Goal: Task Accomplishment & Management: Use online tool/utility

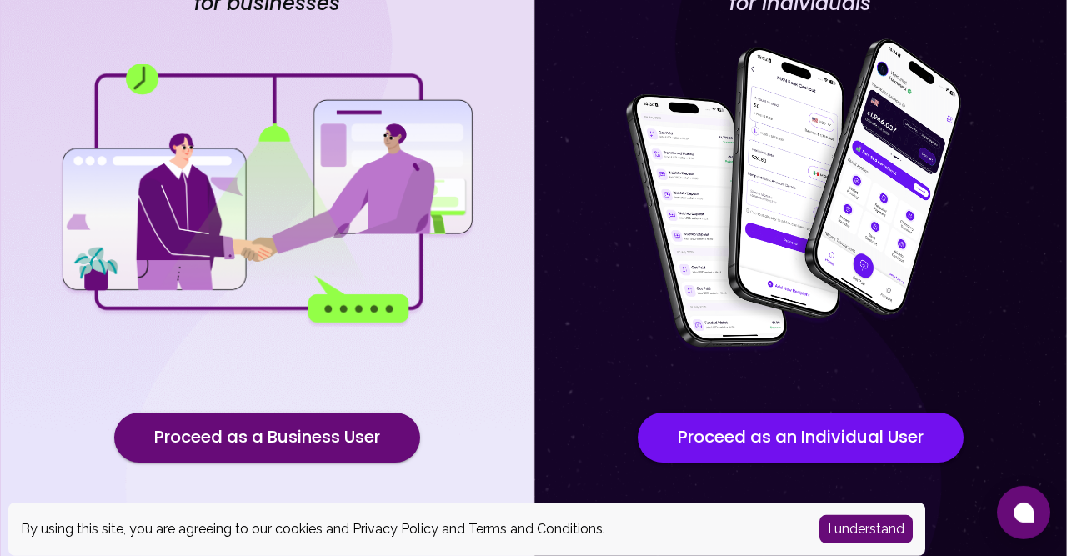
scroll to position [197, 0]
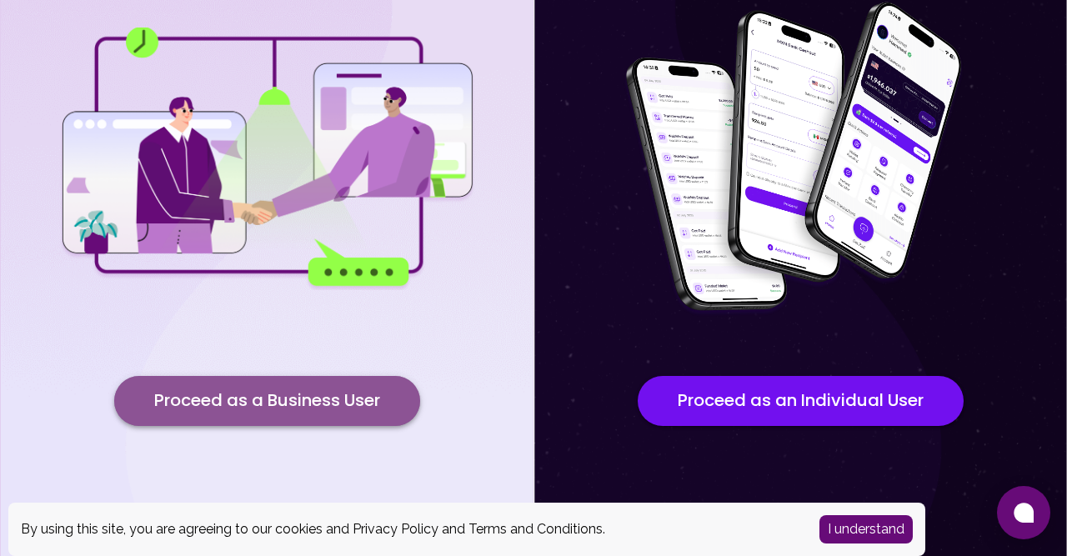
click at [336, 399] on button "Proceed as a Business User" at bounding box center [267, 401] width 306 height 50
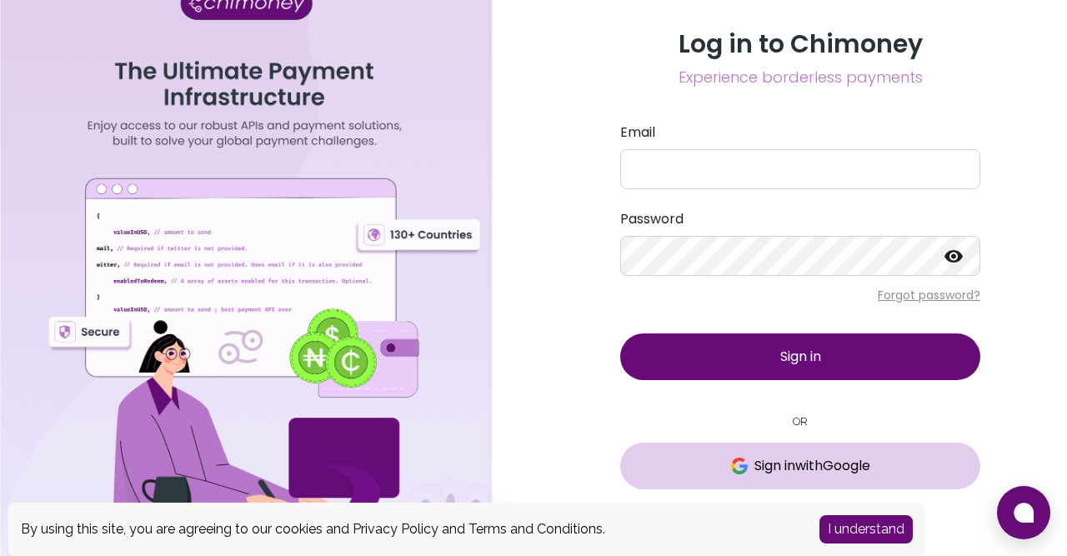
click at [784, 468] on span "Sign in with Google" at bounding box center [812, 466] width 116 height 20
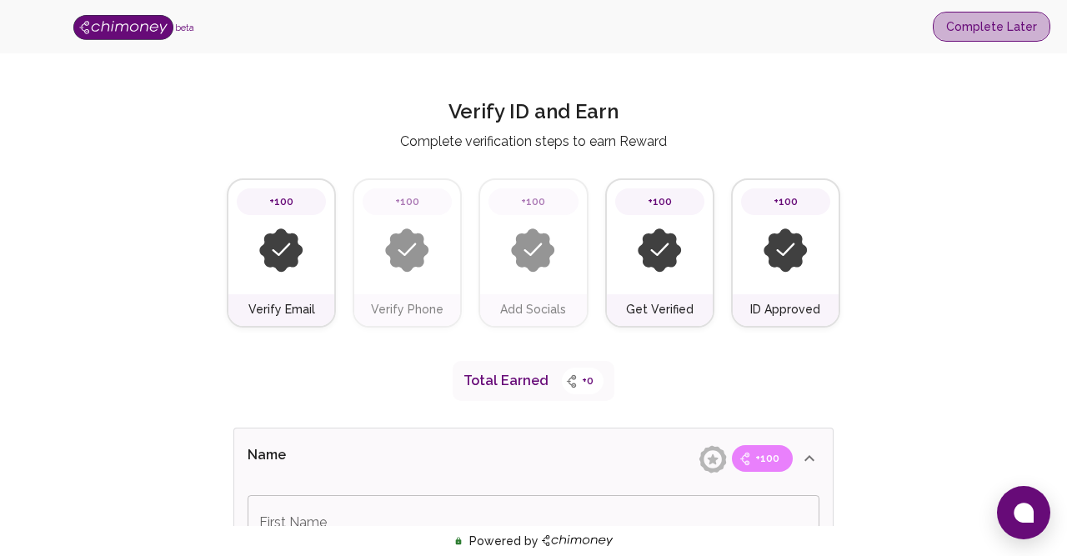
click at [1017, 28] on button "Complete Later" at bounding box center [992, 27] width 118 height 31
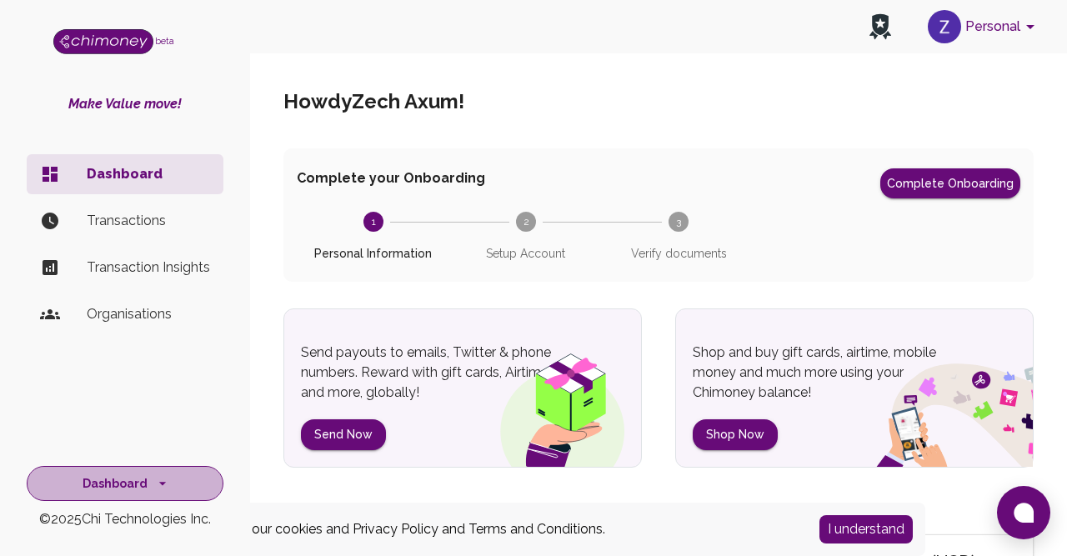
click at [157, 487] on icon "side nav" at bounding box center [162, 483] width 17 height 17
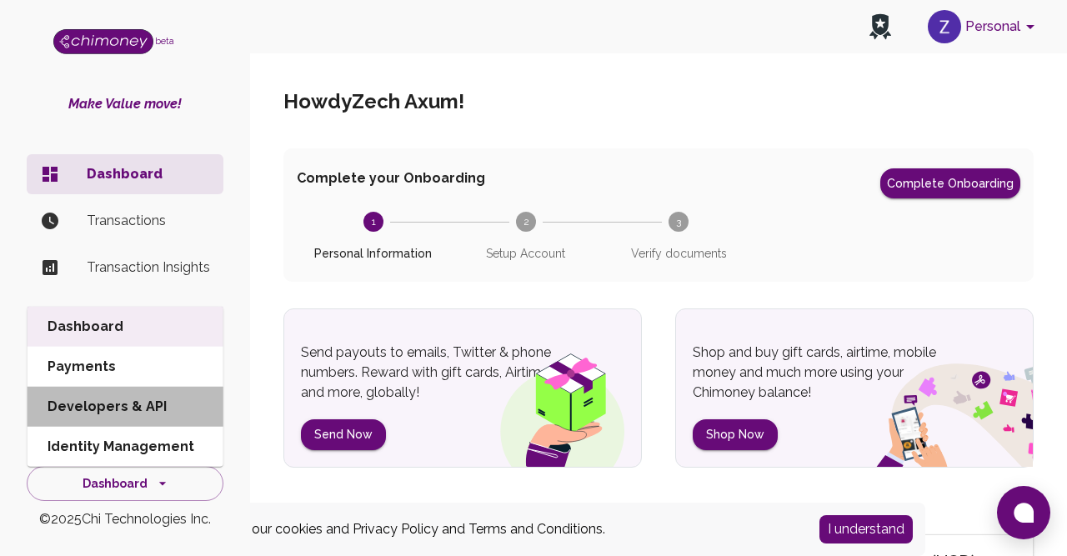
click at [136, 404] on li "Developers & API" at bounding box center [126, 407] width 196 height 40
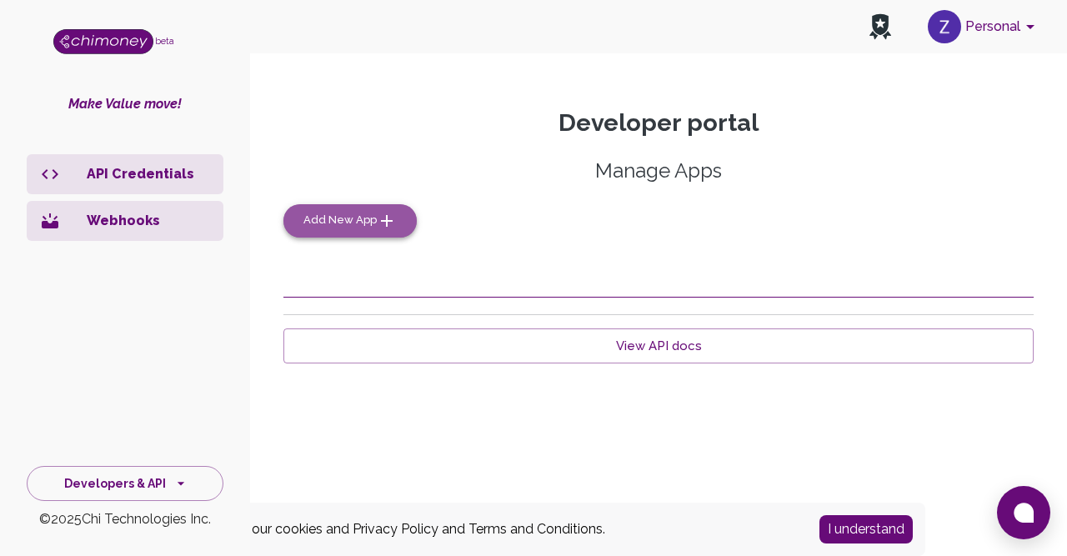
click at [358, 230] on button "Add New App" at bounding box center [349, 220] width 133 height 33
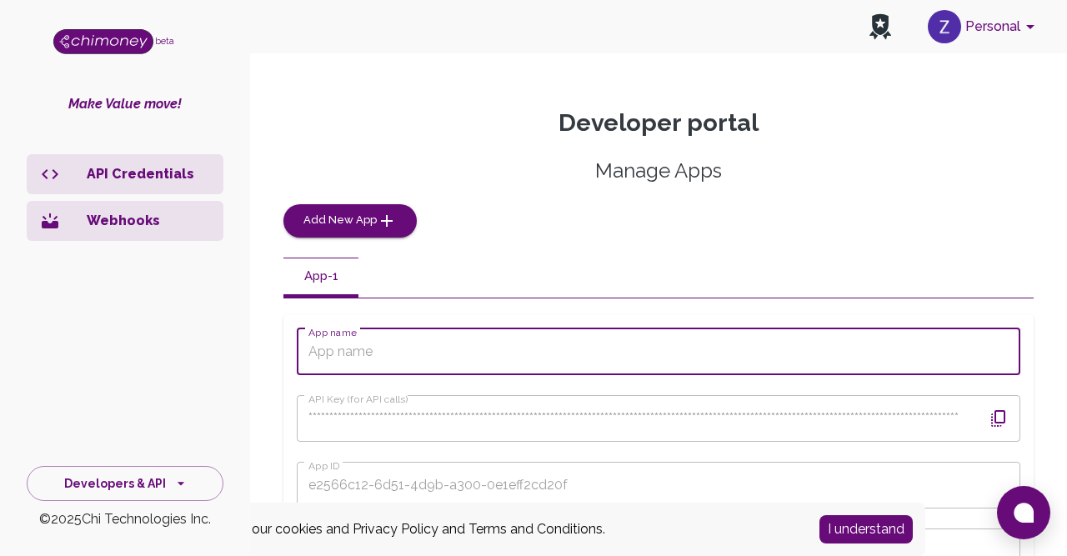
click at [381, 353] on input "App name" at bounding box center [658, 351] width 723 height 47
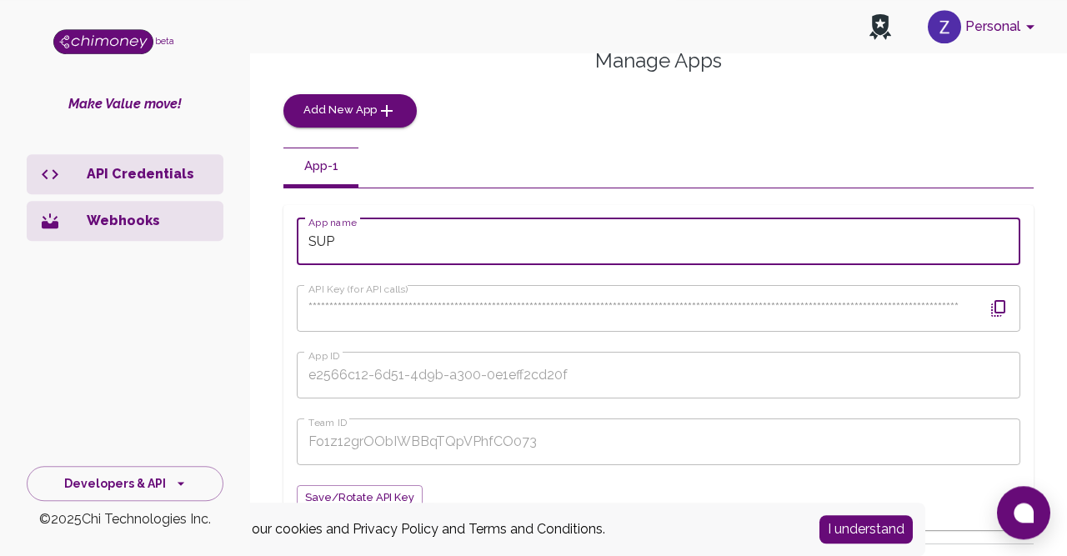
scroll to position [212, 0]
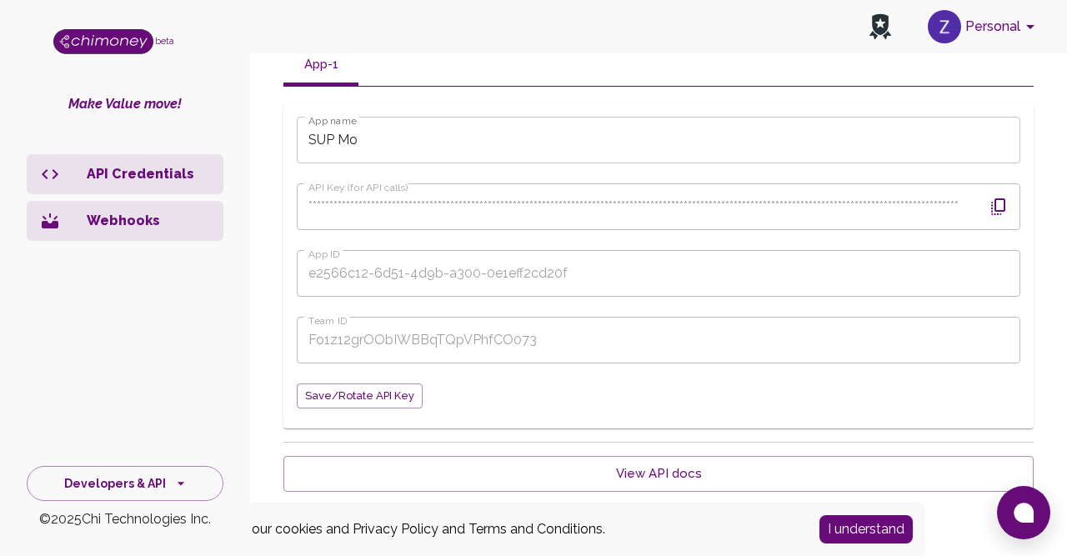
click at [167, 385] on div "API Credentials Webhooks" at bounding box center [125, 286] width 250 height 277
click at [363, 138] on input "SUP Mo" at bounding box center [658, 140] width 723 height 47
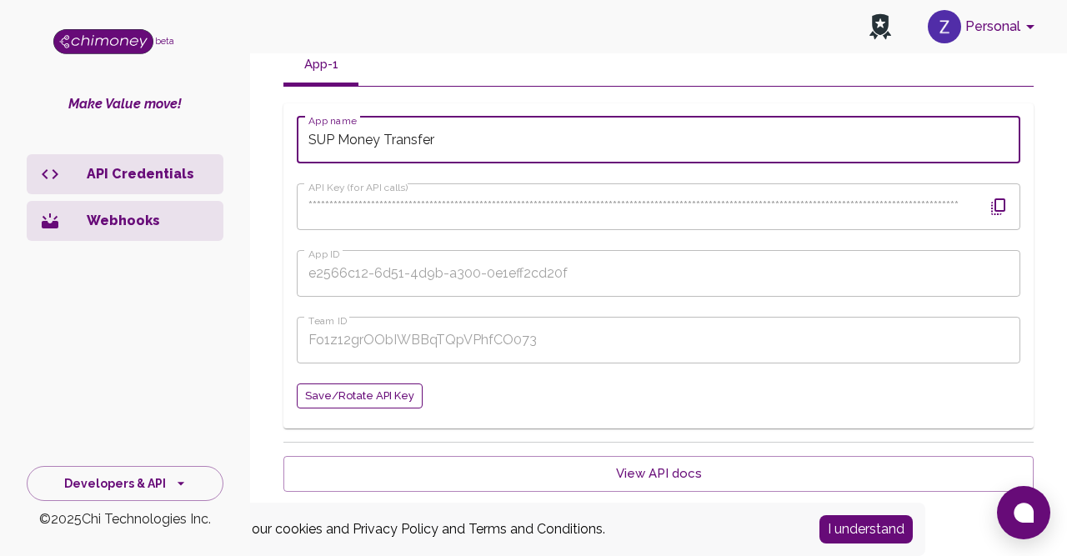
type input "SUP Money Transfer"
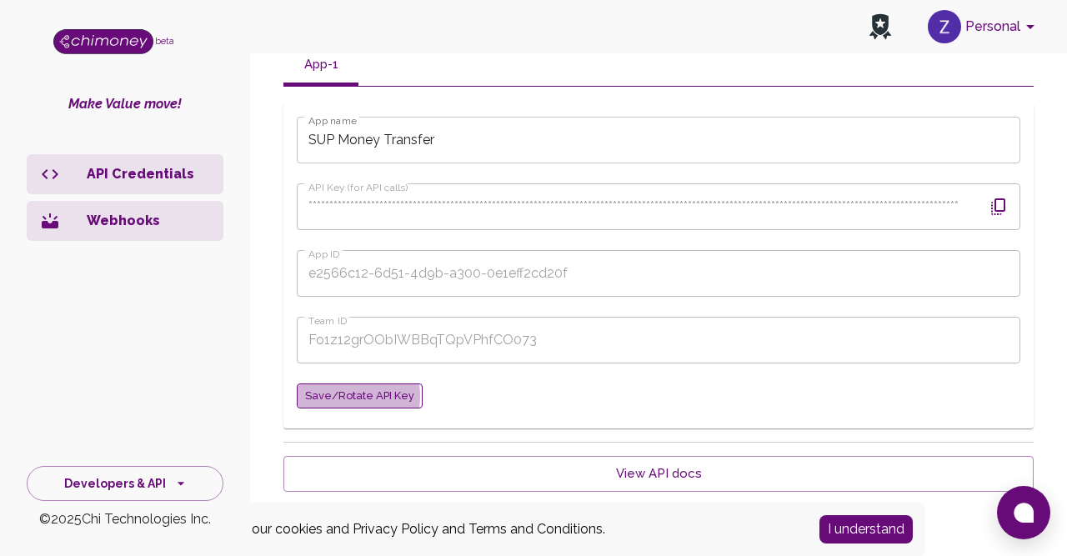
click at [342, 396] on span "Save/Rotate API key" at bounding box center [359, 396] width 109 height 19
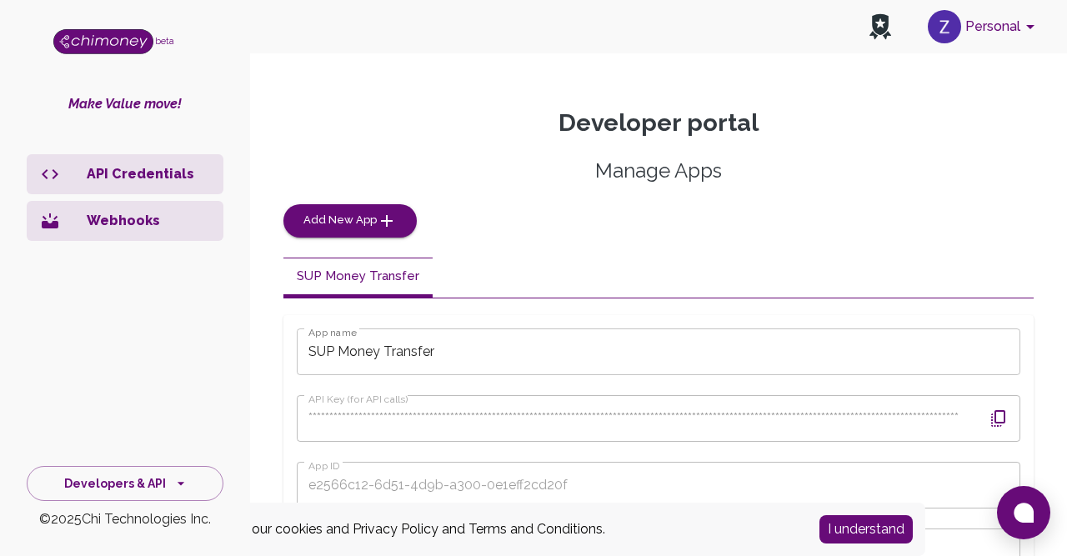
scroll to position [212, 0]
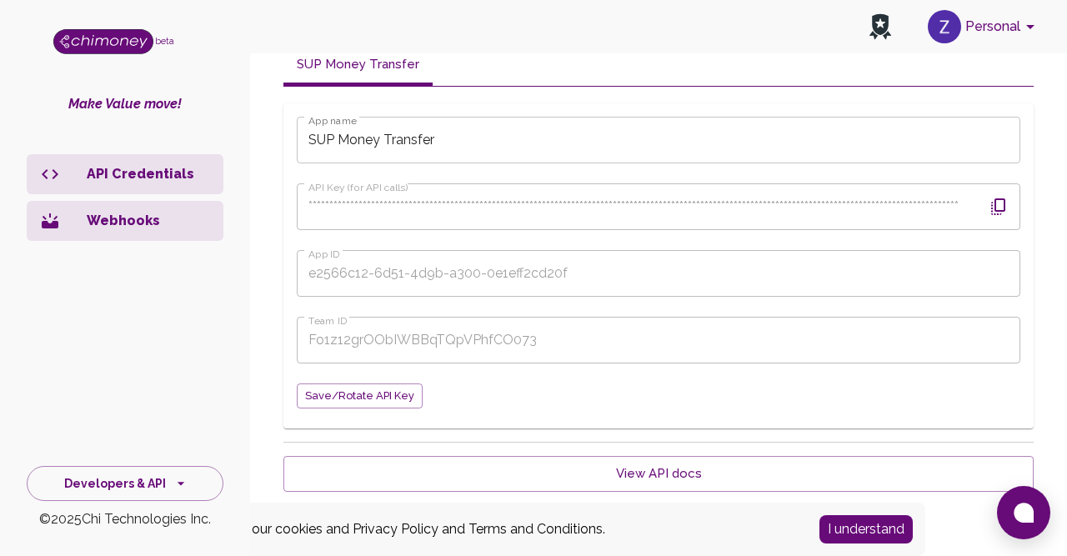
click at [867, 524] on button "I understand" at bounding box center [865, 529] width 93 height 28
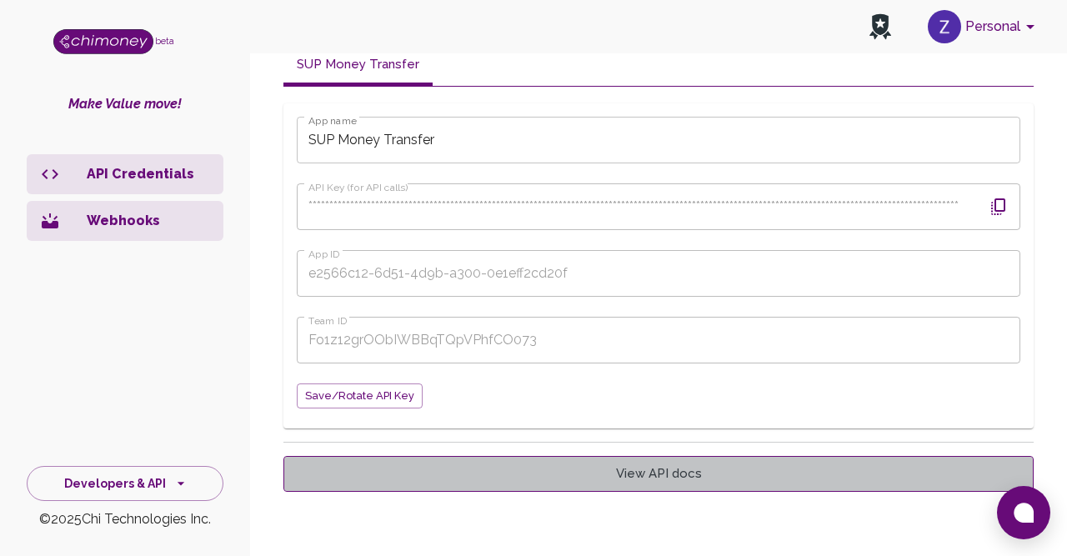
click at [636, 473] on link "View API docs" at bounding box center [658, 473] width 750 height 35
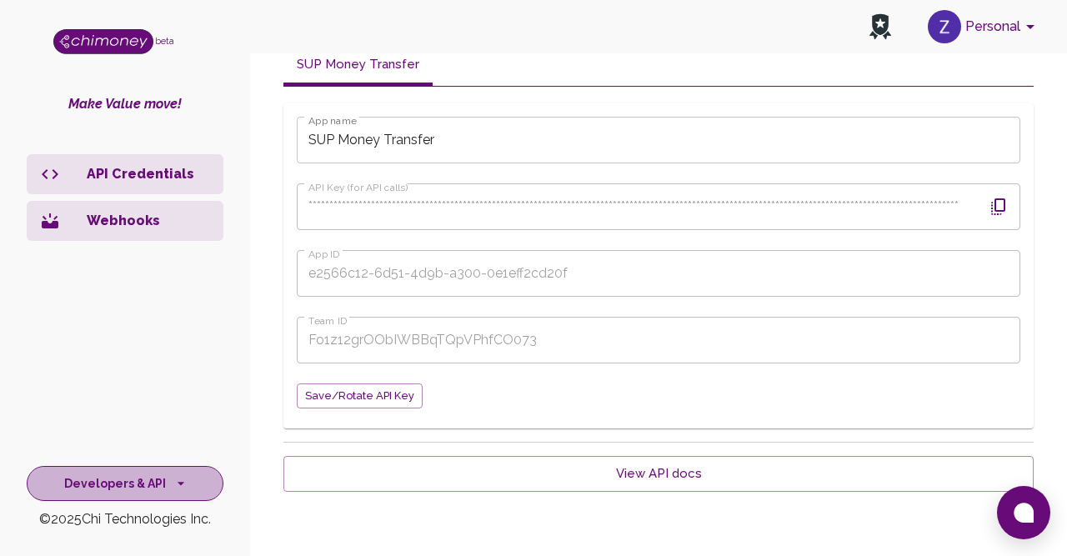
click at [141, 480] on button "Developers & API" at bounding box center [125, 484] width 197 height 36
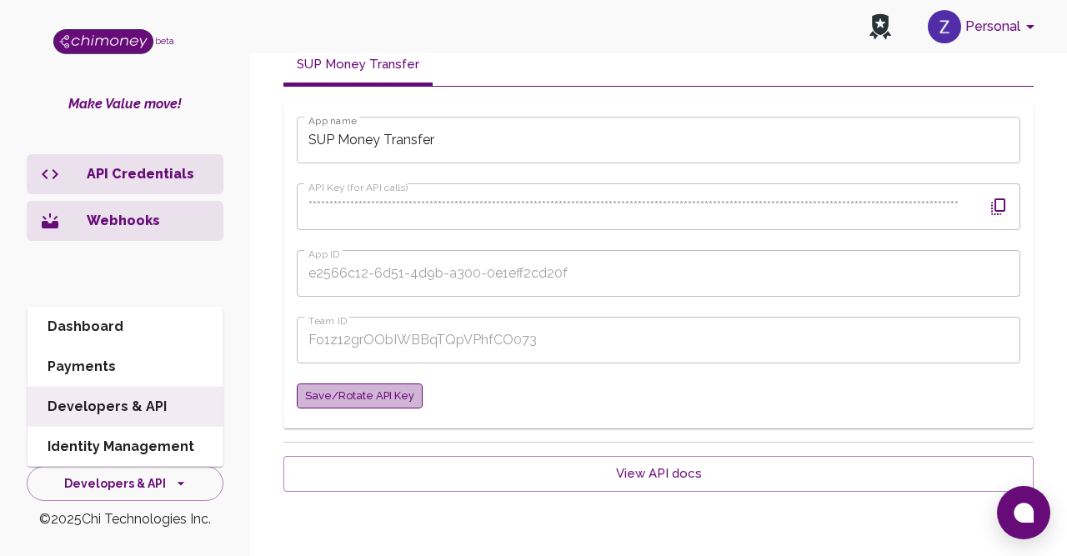
click at [375, 399] on span "Save/Rotate API key" at bounding box center [359, 396] width 109 height 19
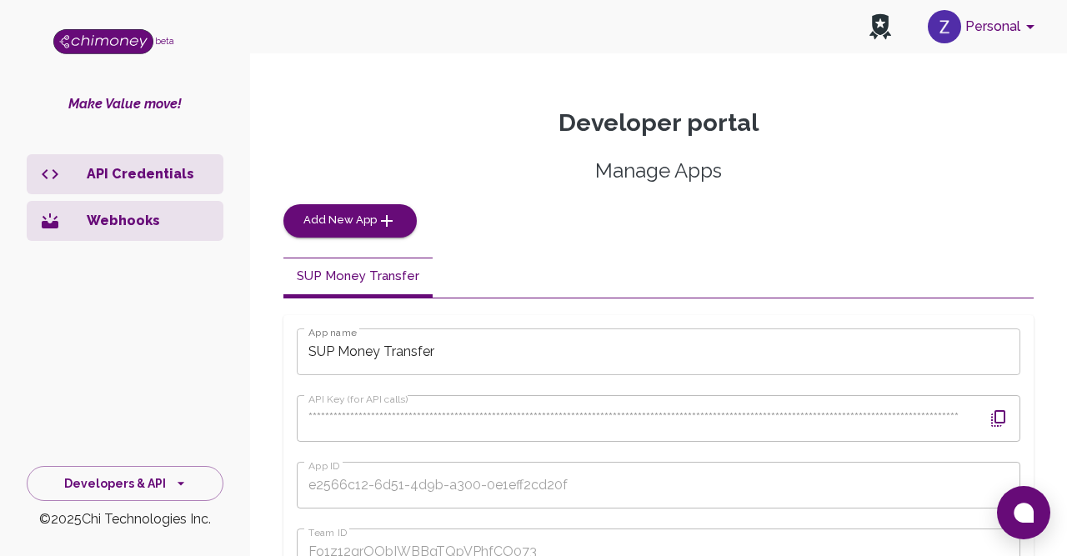
scroll to position [212, 0]
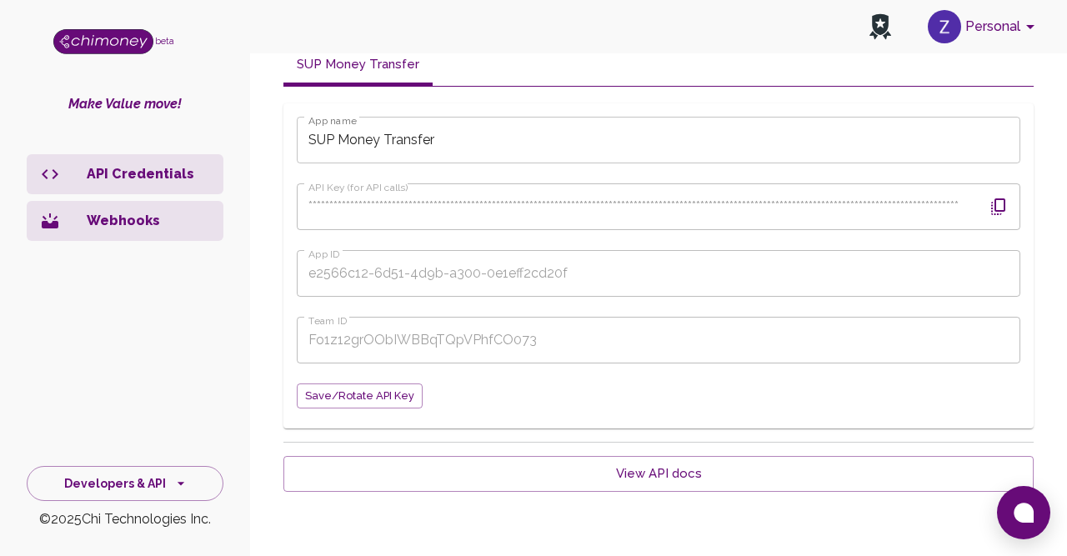
click at [159, 171] on p "API Credentials" at bounding box center [148, 174] width 123 height 20
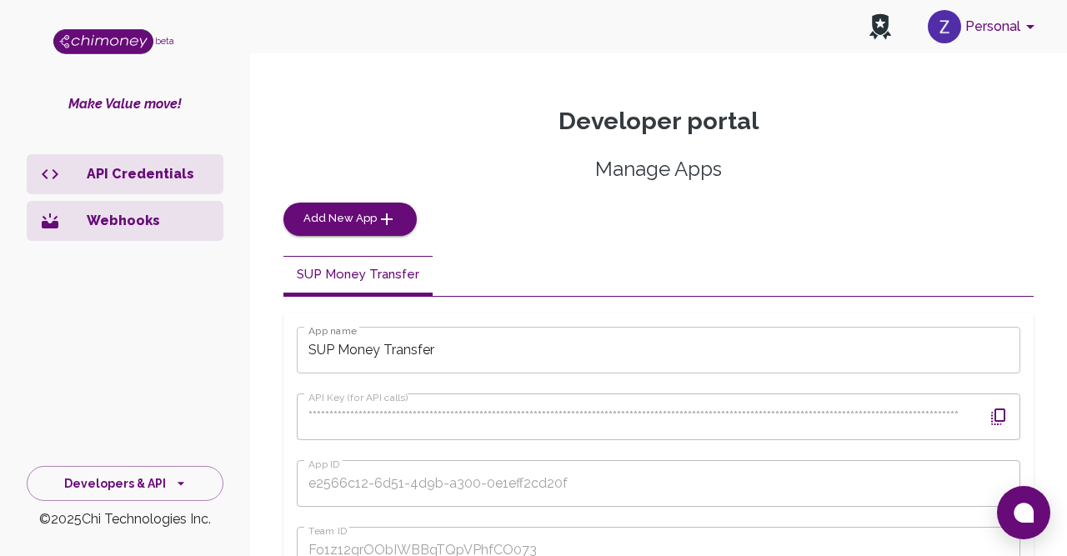
scroll to position [0, 0]
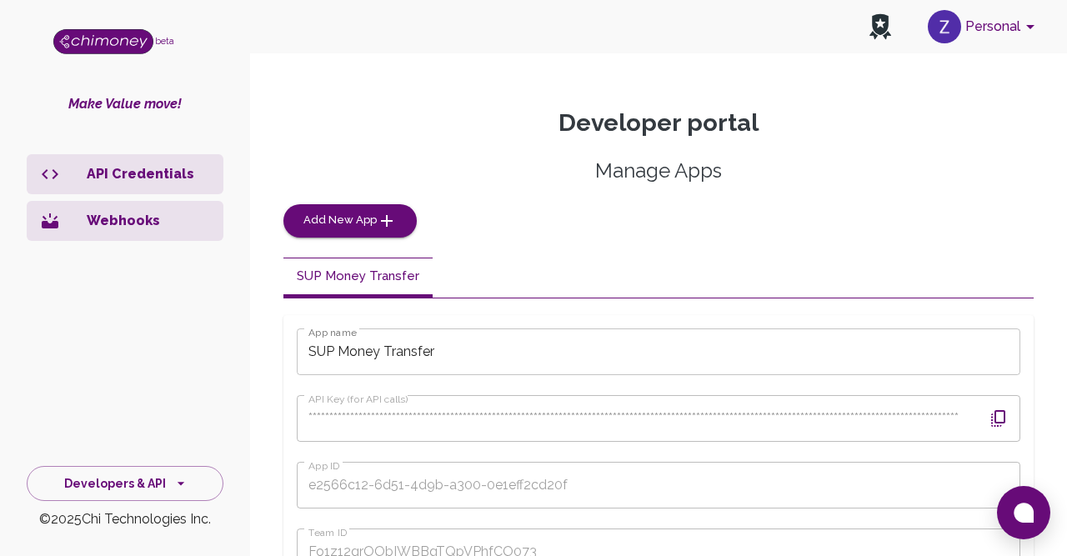
click at [156, 177] on p "API Credentials" at bounding box center [148, 174] width 123 height 20
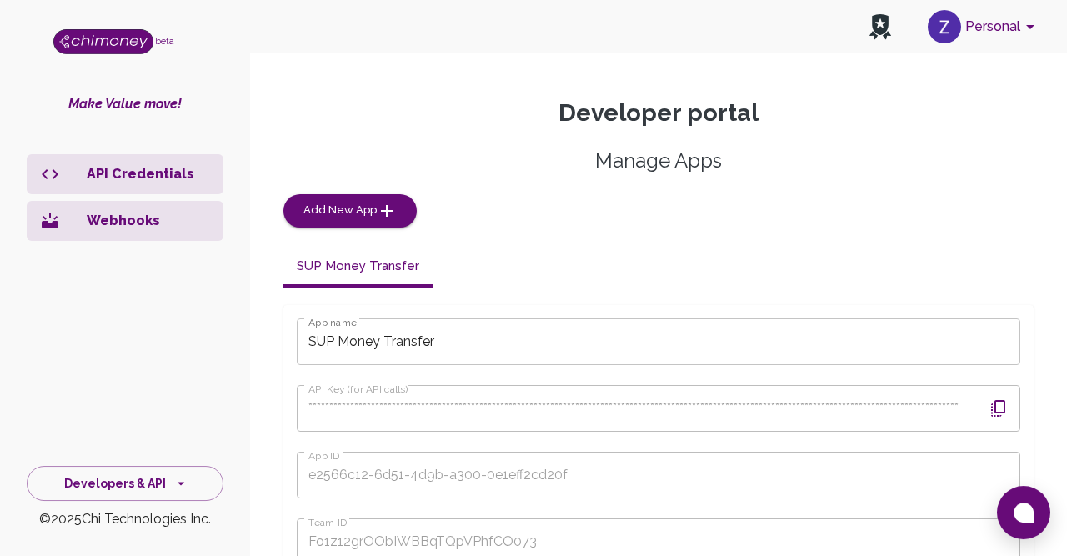
scroll to position [8, 0]
click at [165, 179] on p "API Credentials" at bounding box center [148, 174] width 123 height 20
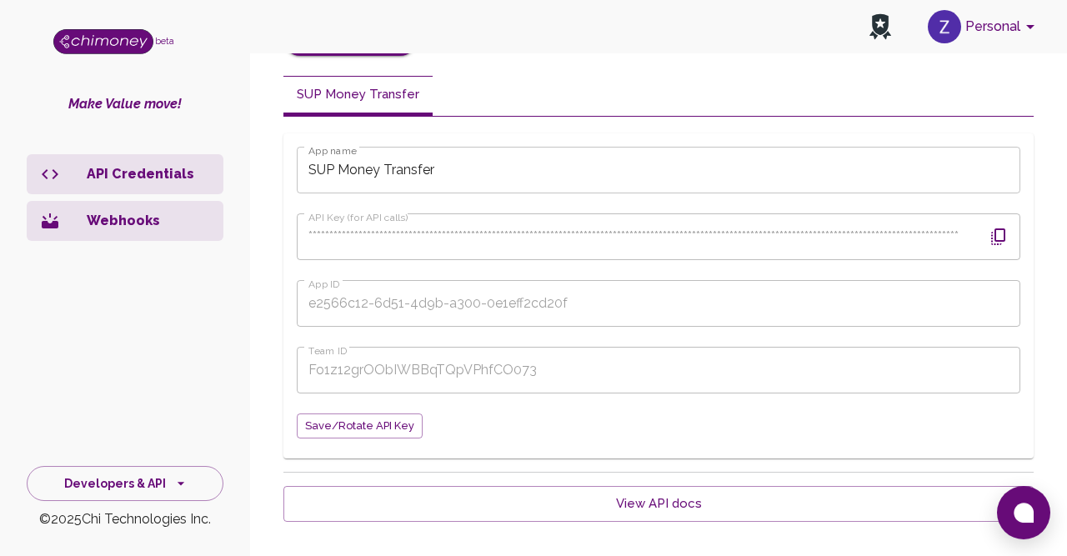
scroll to position [212, 0]
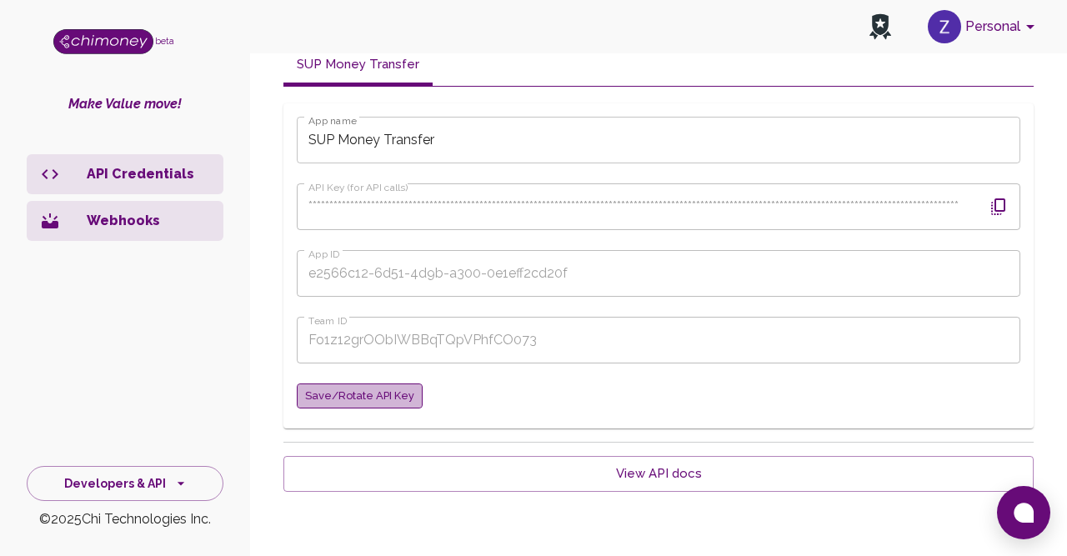
click at [373, 397] on span "Save/Rotate API key" at bounding box center [359, 396] width 109 height 19
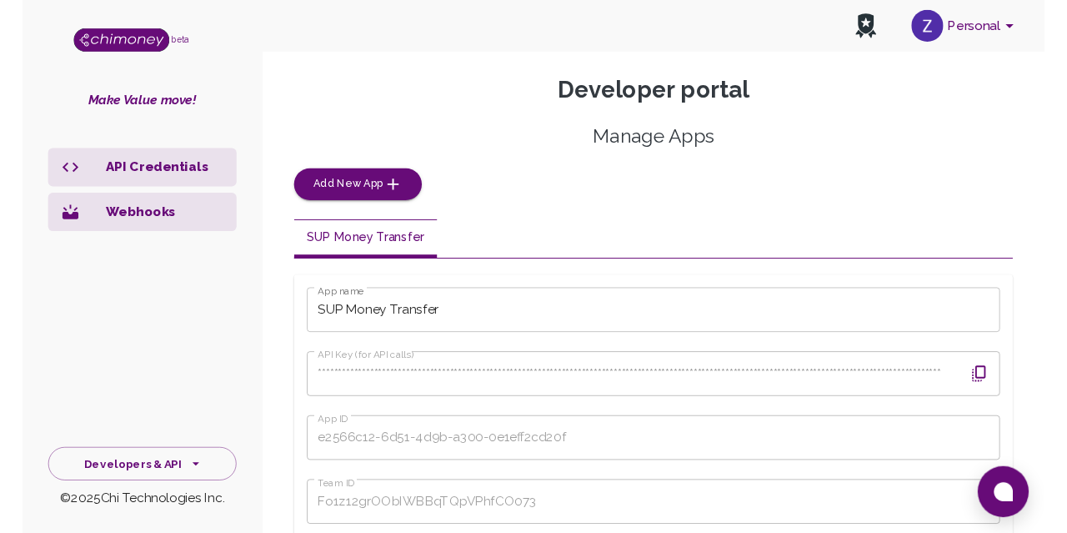
scroll to position [30, 0]
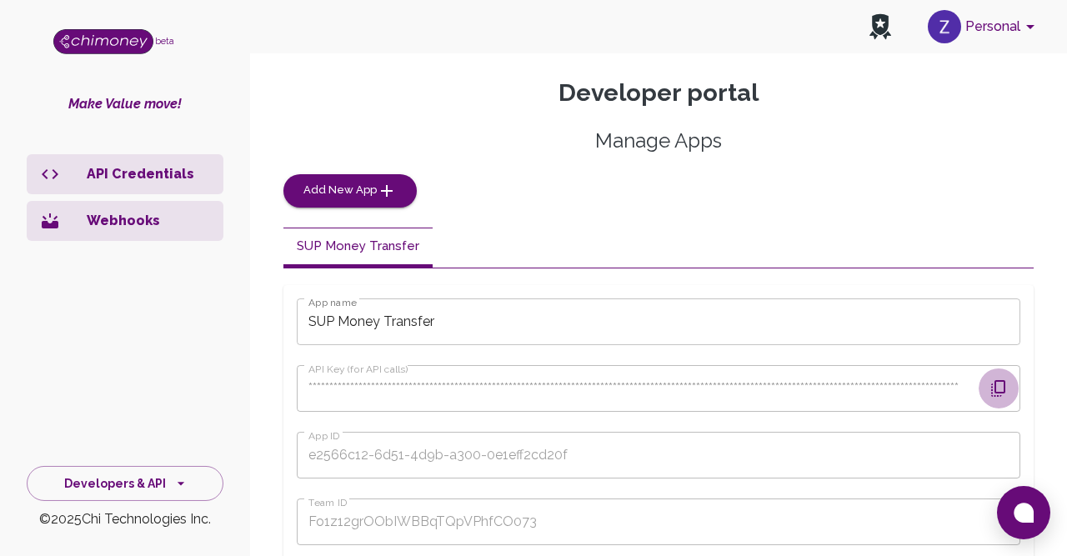
click at [999, 390] on icon "button" at bounding box center [998, 388] width 20 height 20
